Goal: Transaction & Acquisition: Purchase product/service

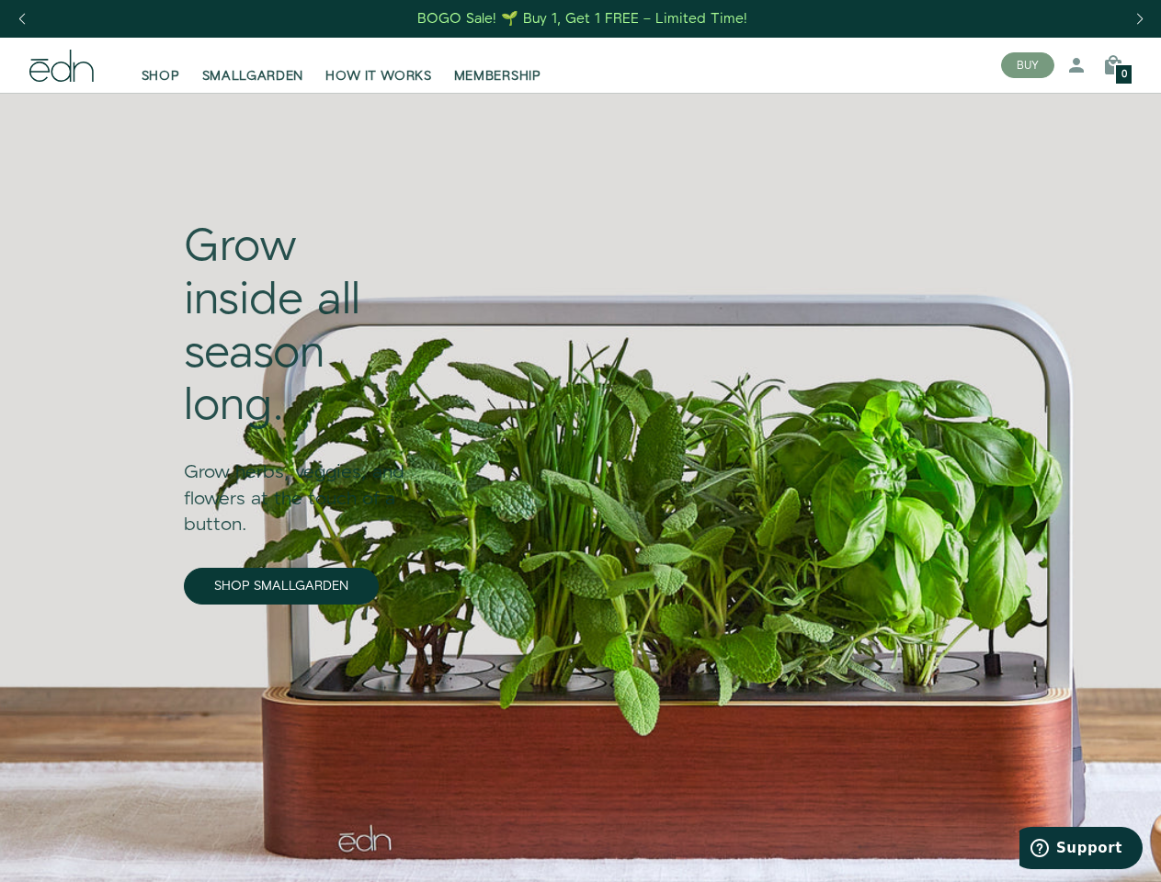
click at [1139, 19] on div "Next slide" at bounding box center [1139, 19] width 25 height 40
click at [21, 19] on div "Previous slide" at bounding box center [21, 19] width 25 height 40
click at [1028, 65] on button "BUY" at bounding box center [1027, 65] width 53 height 26
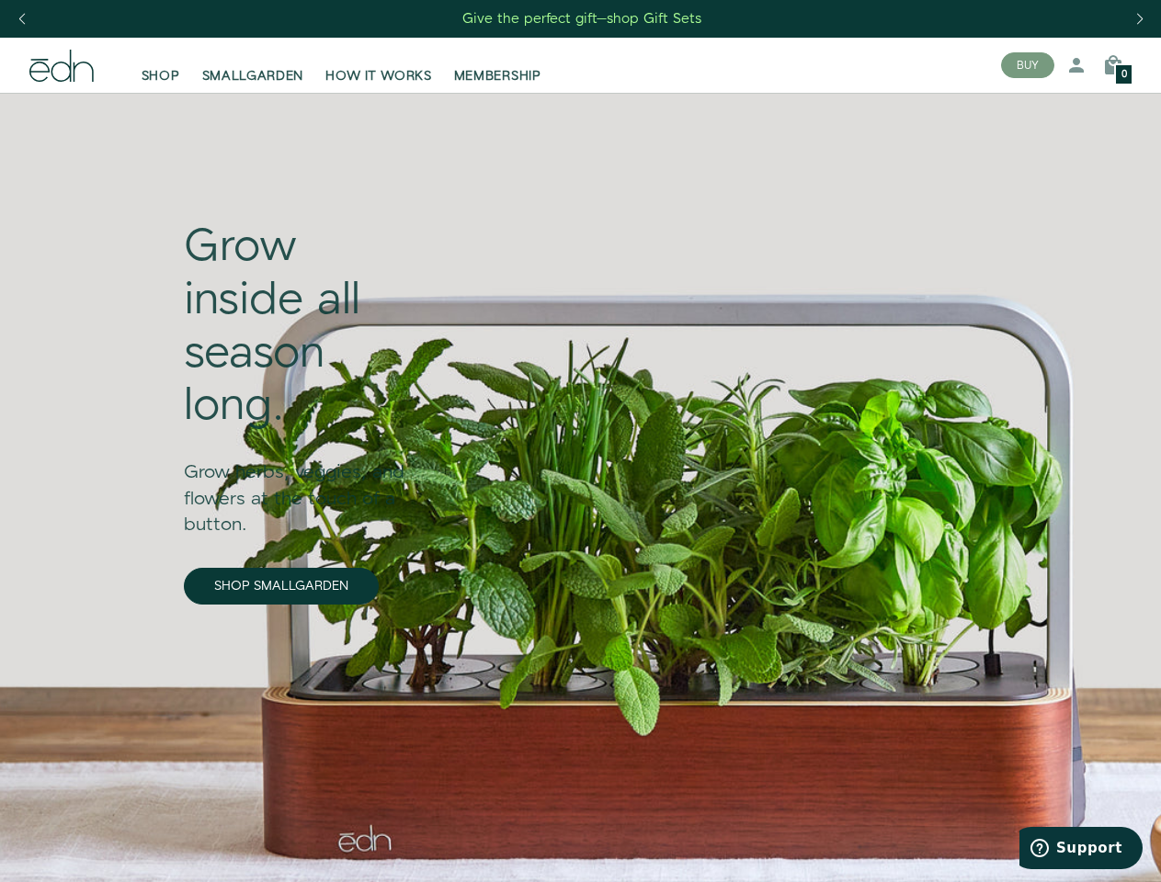
click at [1076, 65] on icon at bounding box center [1076, 65] width 22 height 22
click at [1113, 65] on icon at bounding box center [1113, 65] width 22 height 22
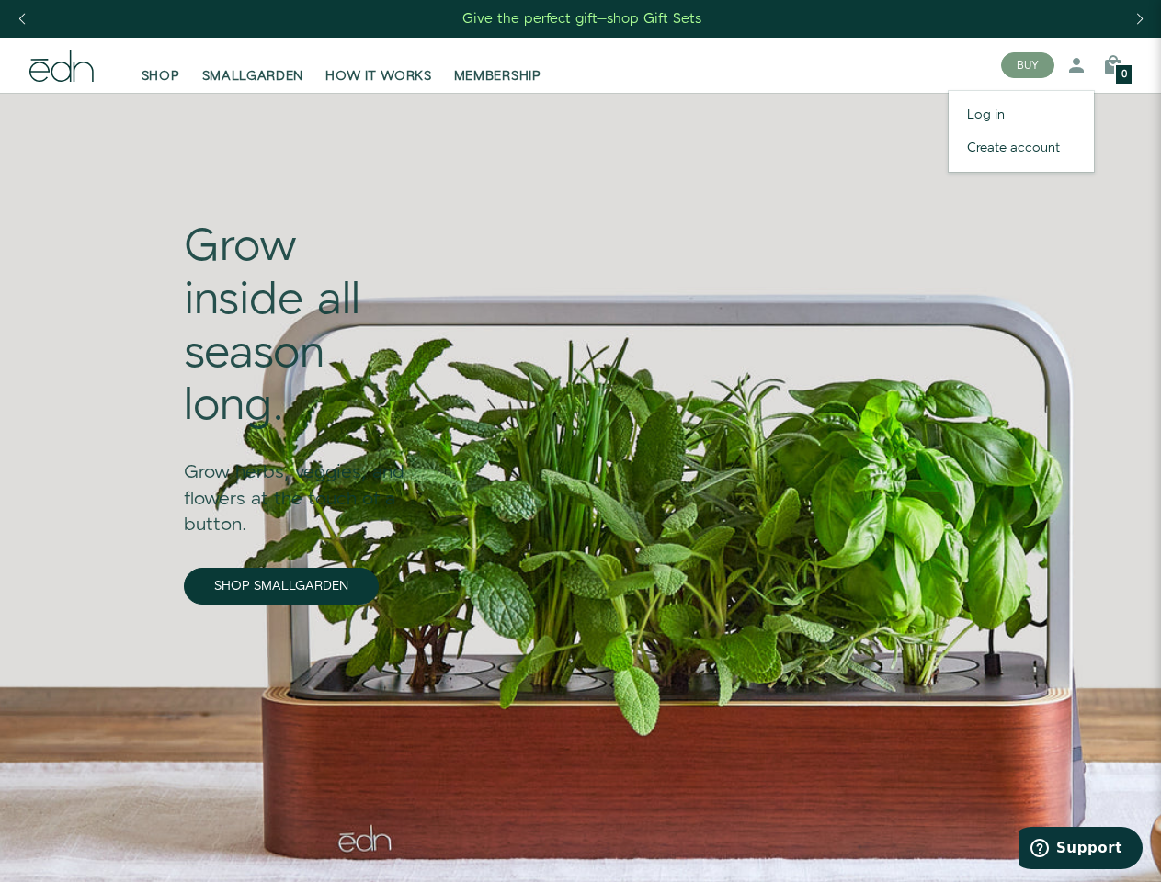
click at [1113, 65] on div at bounding box center [580, 441] width 1161 height 882
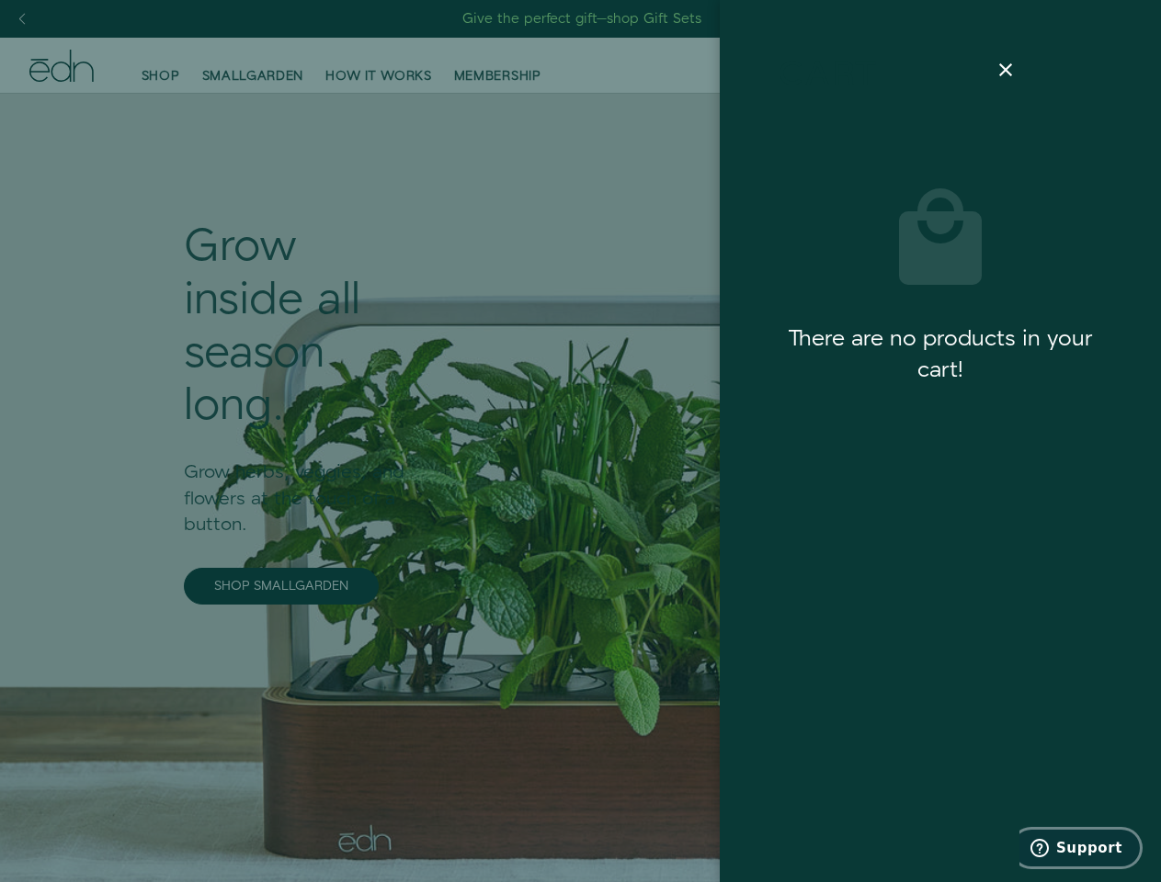
click at [1081, 848] on span "Support" at bounding box center [1089, 848] width 66 height 17
